Goal: Information Seeking & Learning: Learn about a topic

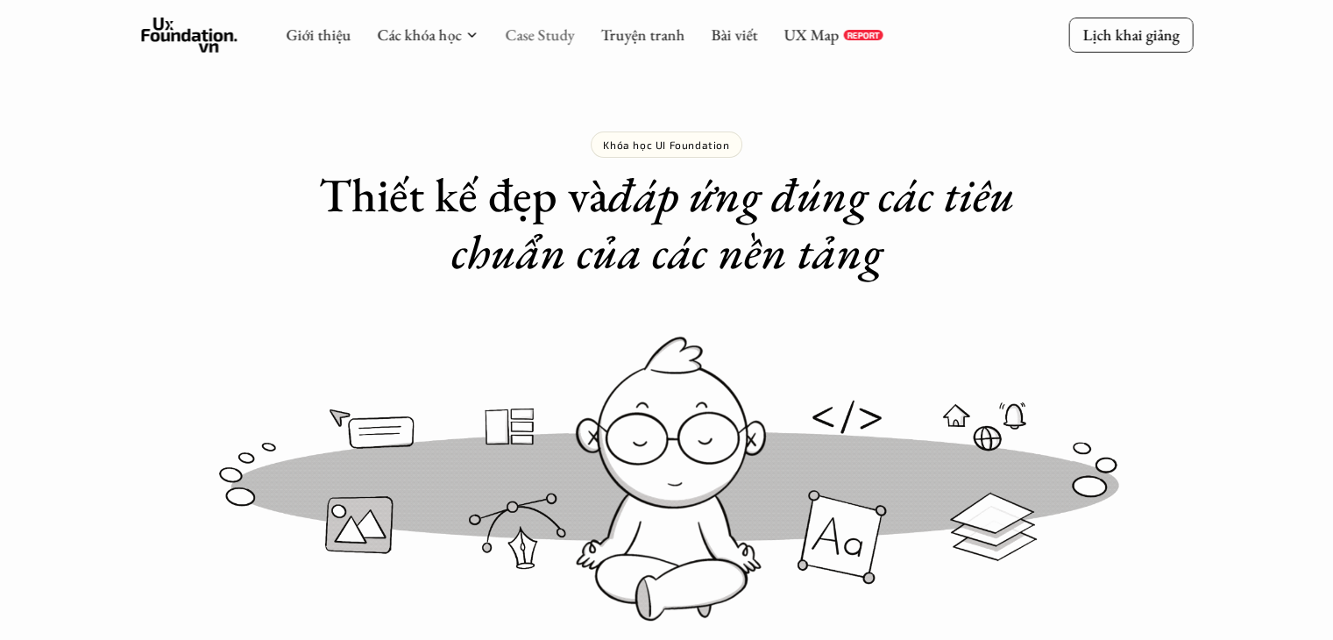
click at [547, 32] on link "Case Study" at bounding box center [539, 35] width 69 height 20
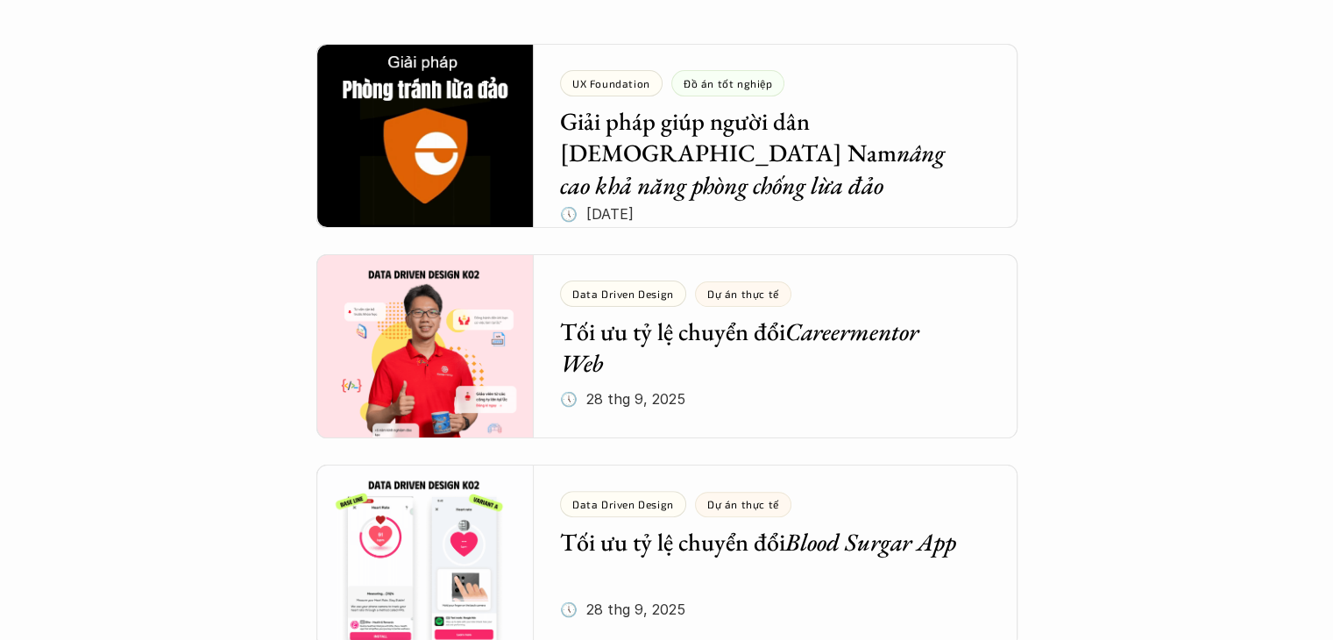
scroll to position [384, 0]
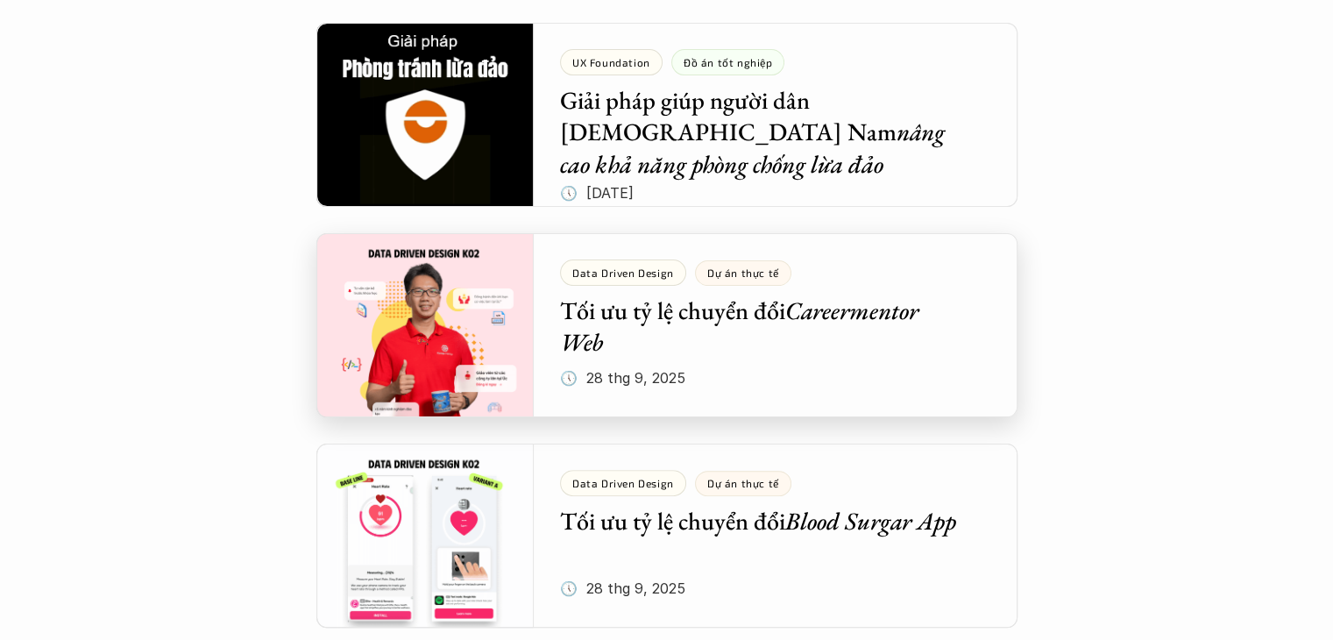
click at [876, 366] on div at bounding box center [666, 325] width 701 height 184
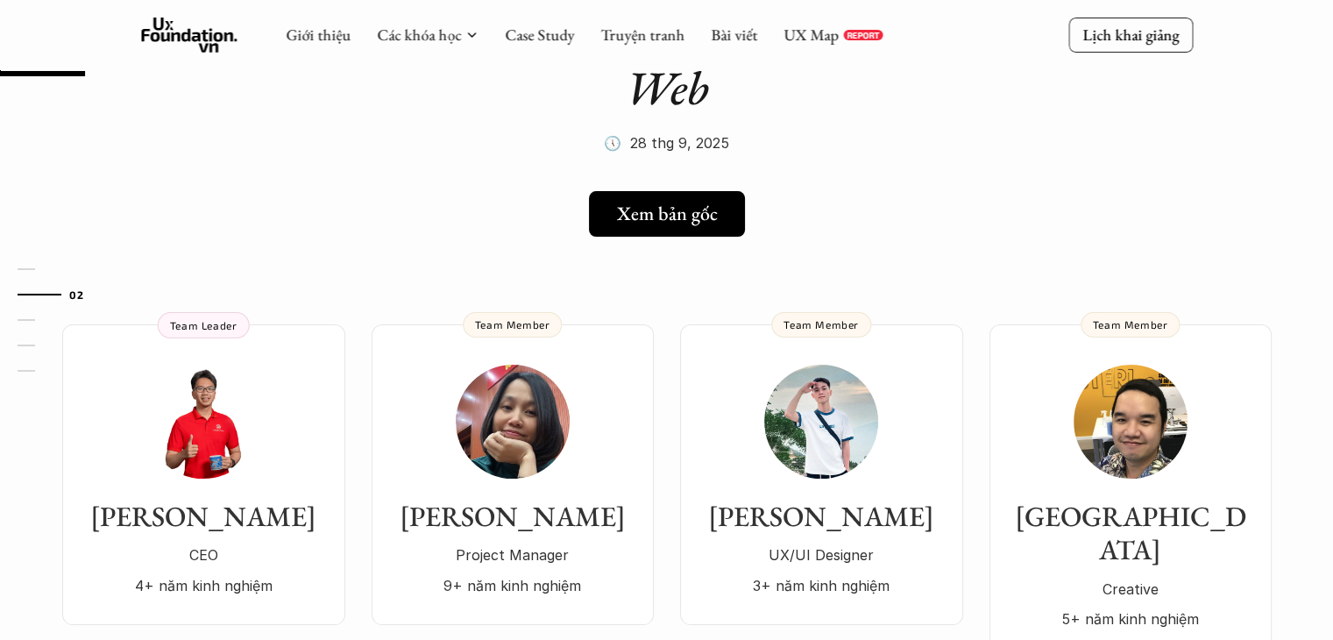
scroll to position [131, 0]
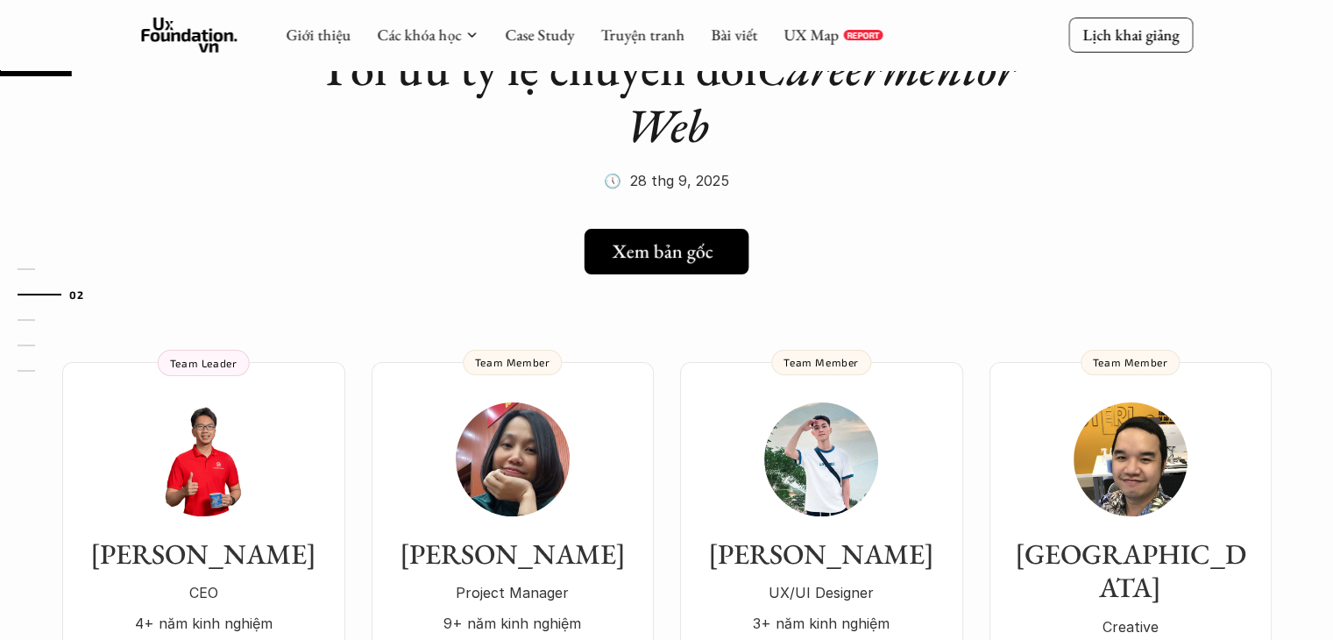
click at [659, 249] on h5 "Xem bản gốc" at bounding box center [663, 251] width 101 height 23
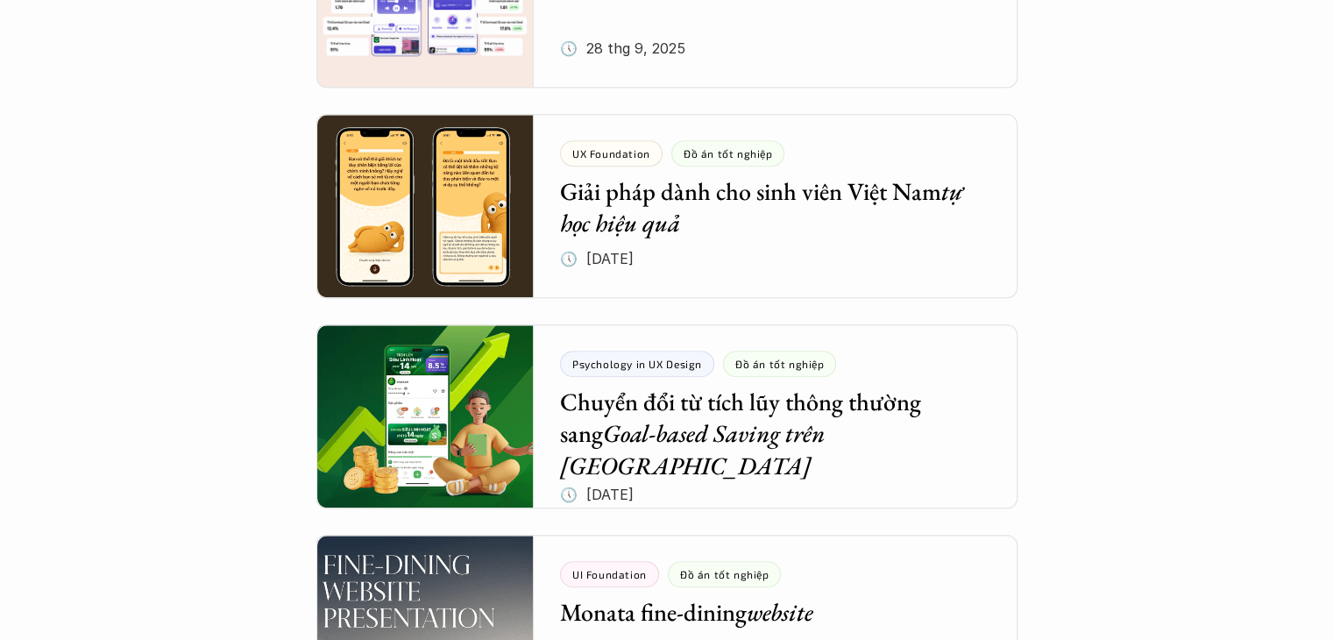
scroll to position [1196, 0]
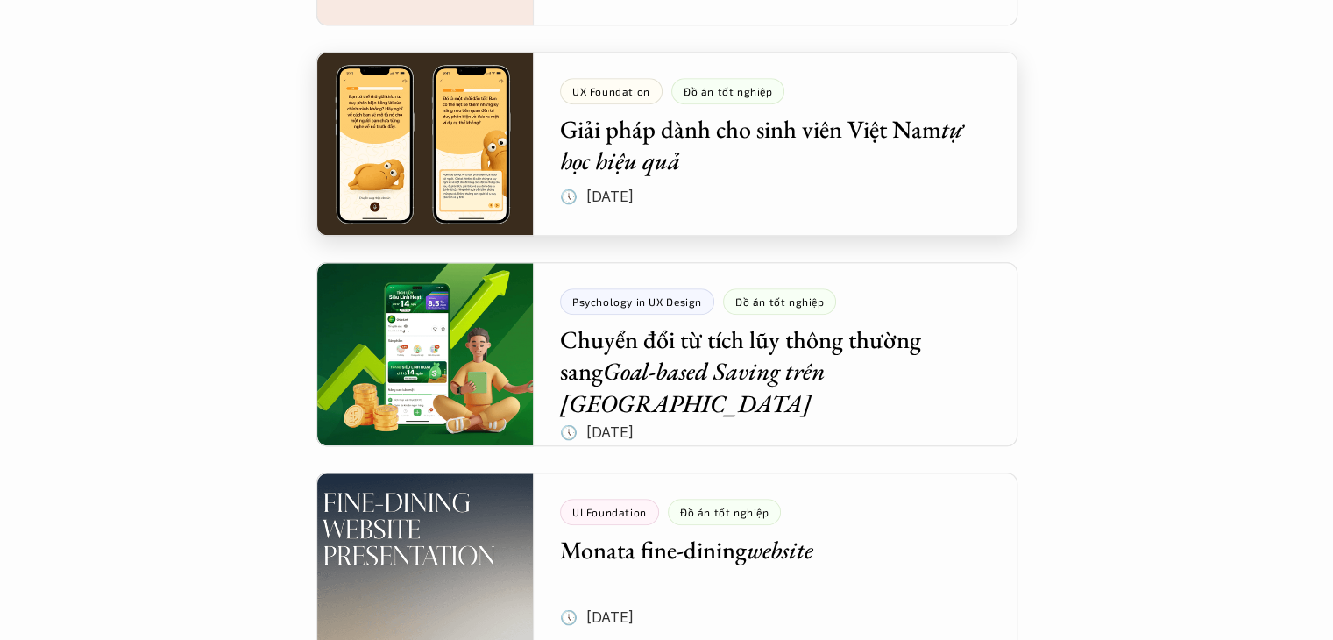
click at [754, 165] on div at bounding box center [666, 144] width 701 height 184
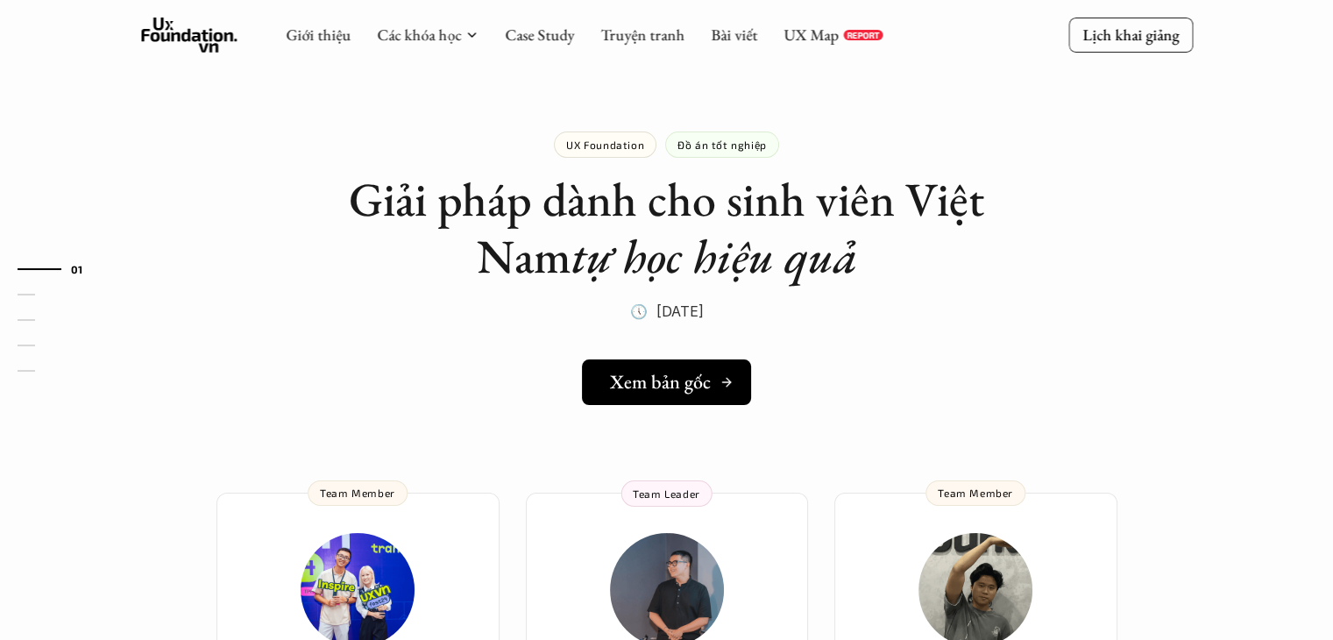
click at [701, 388] on h5 "Xem bản gốc" at bounding box center [660, 382] width 101 height 23
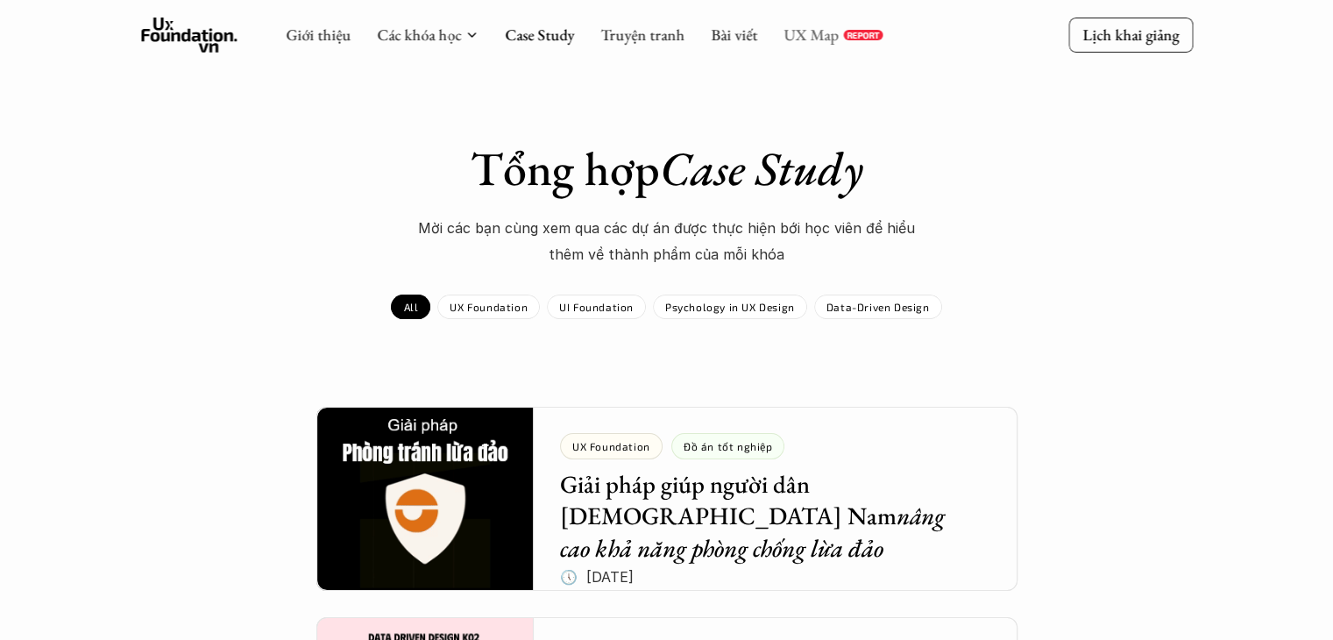
click at [797, 32] on link "UX Map" at bounding box center [810, 35] width 55 height 20
click at [618, 33] on link "Truyện tranh" at bounding box center [642, 35] width 84 height 20
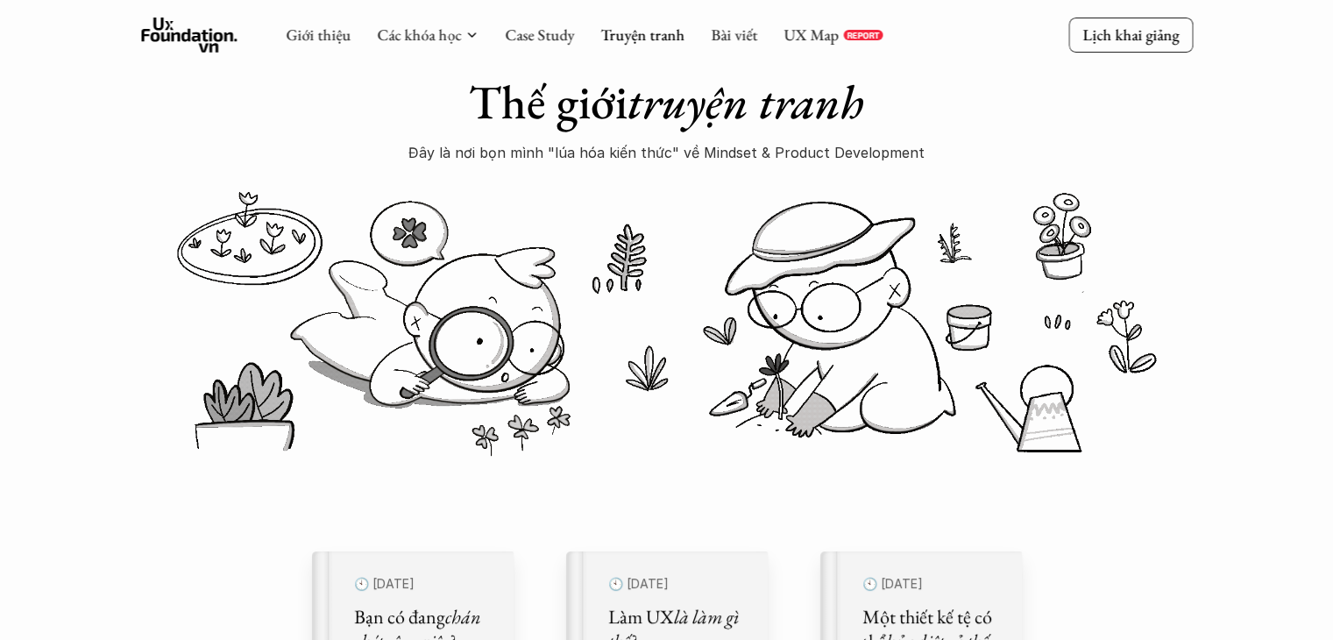
scroll to position [46, 0]
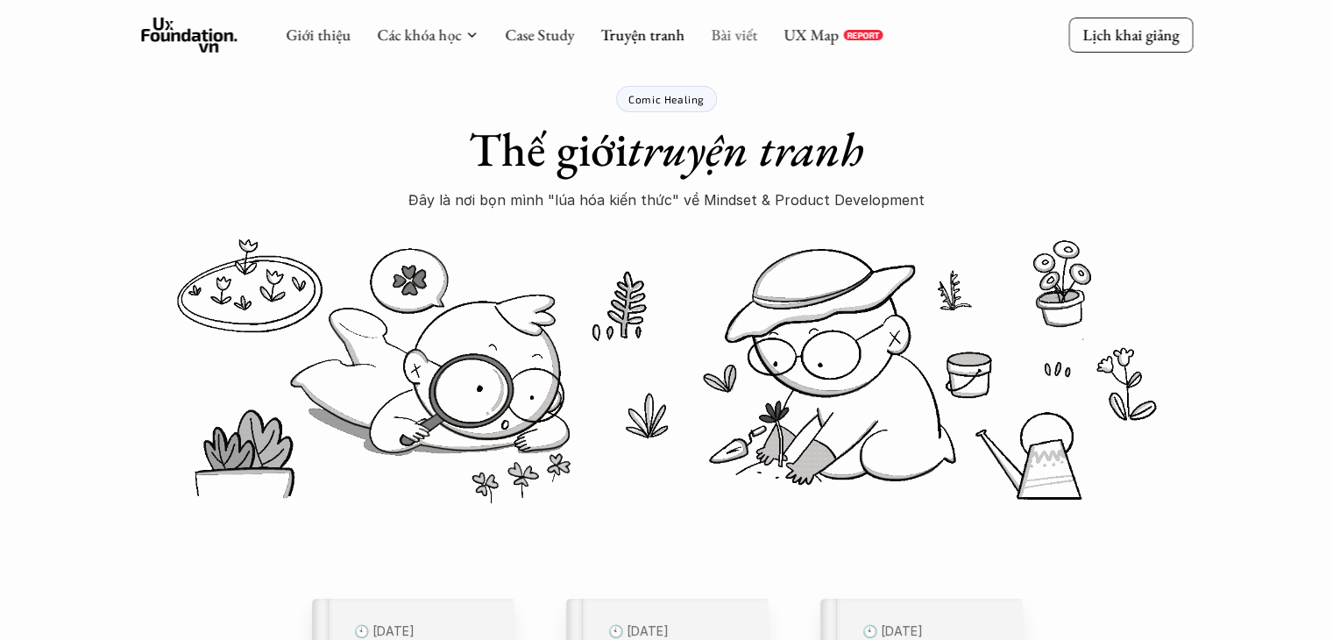
click at [730, 32] on link "Bài viết" at bounding box center [734, 35] width 46 height 20
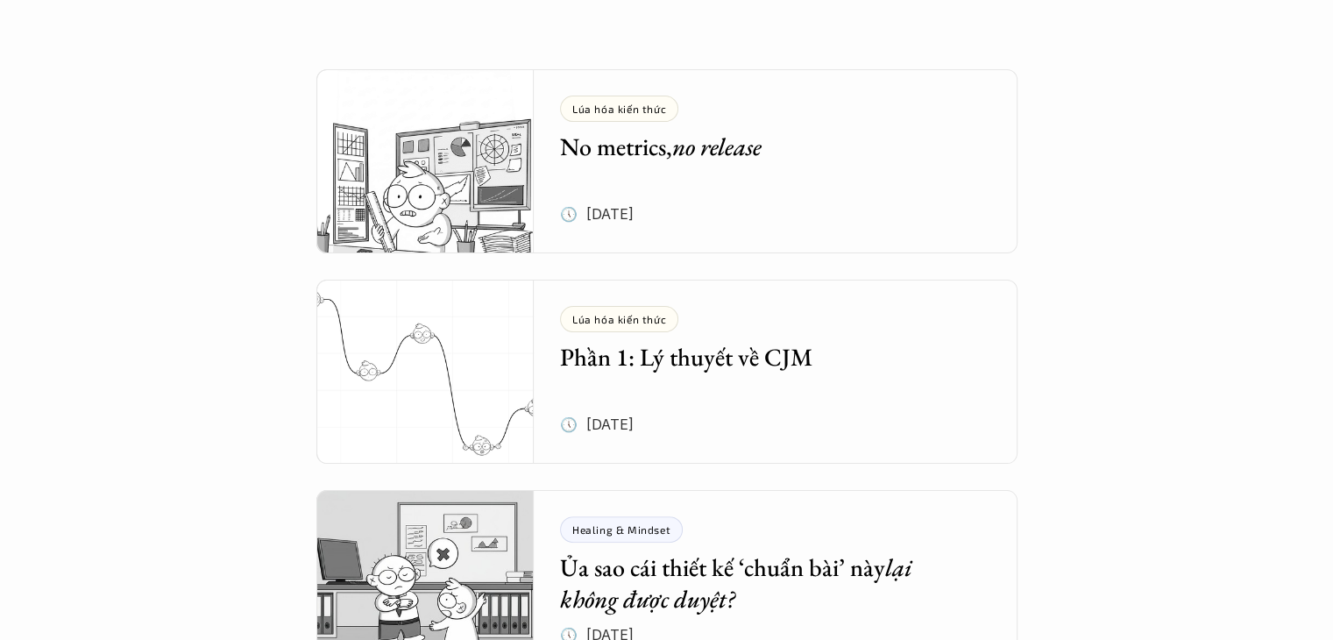
scroll to position [339, 0]
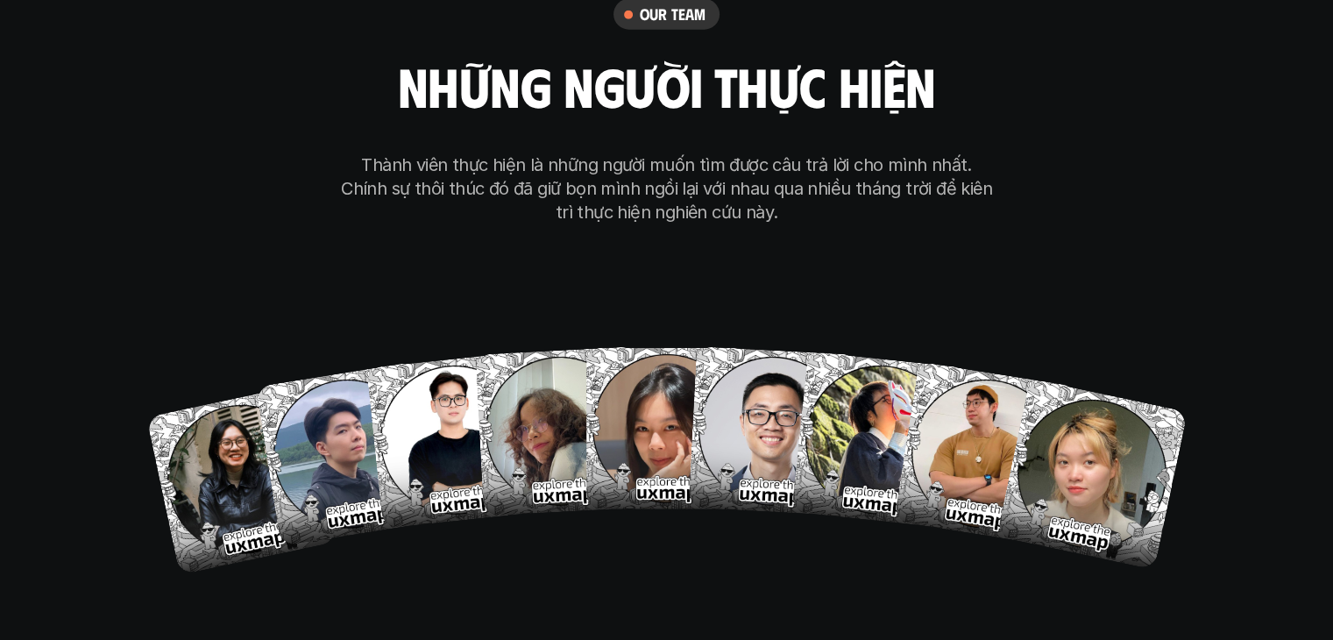
scroll to position [11208, 0]
